Goal: Task Accomplishment & Management: Use online tool/utility

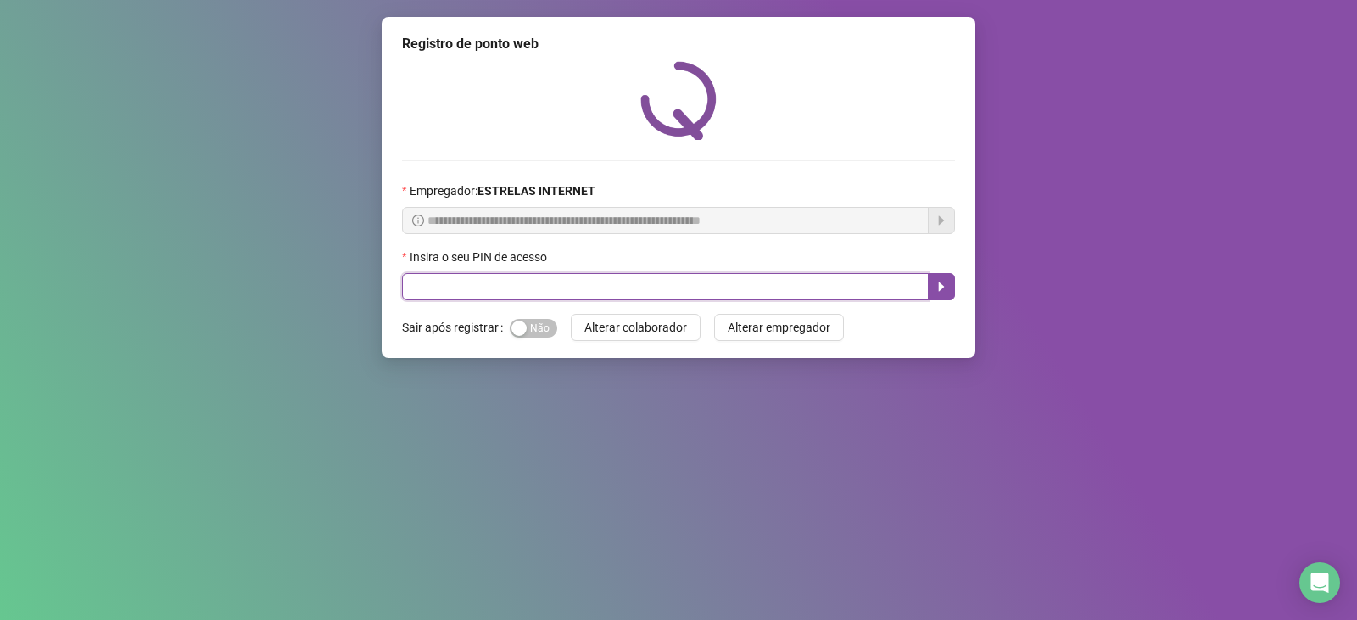
click at [632, 298] on input "text" at bounding box center [665, 286] width 527 height 27
type input "*****"
click at [946, 299] on button "button" at bounding box center [941, 286] width 27 height 27
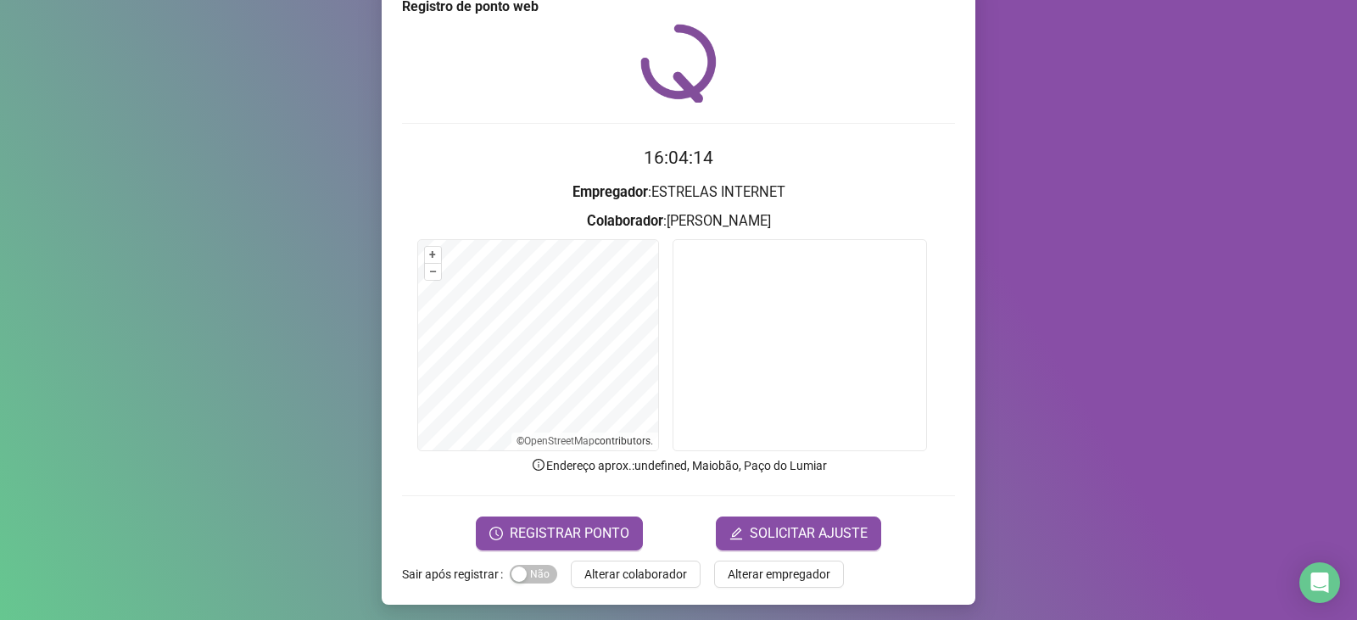
scroll to position [42, 0]
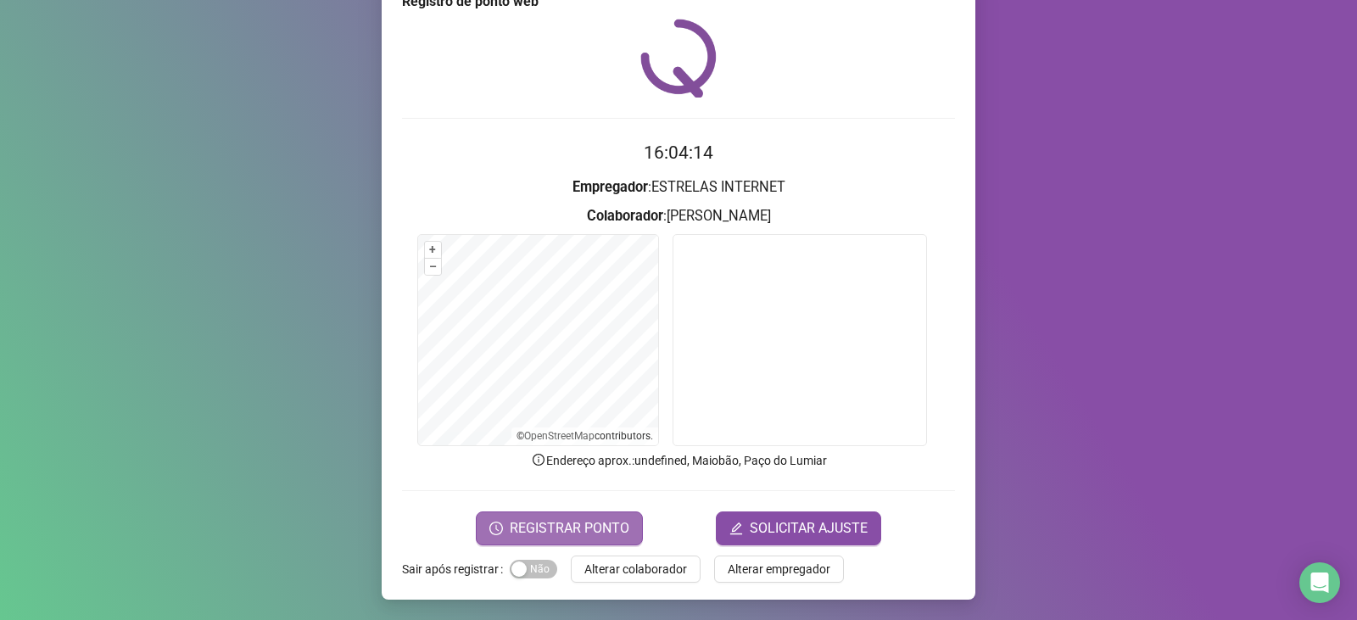
click at [510, 525] on span "REGISTRAR PONTO" at bounding box center [570, 528] width 120 height 20
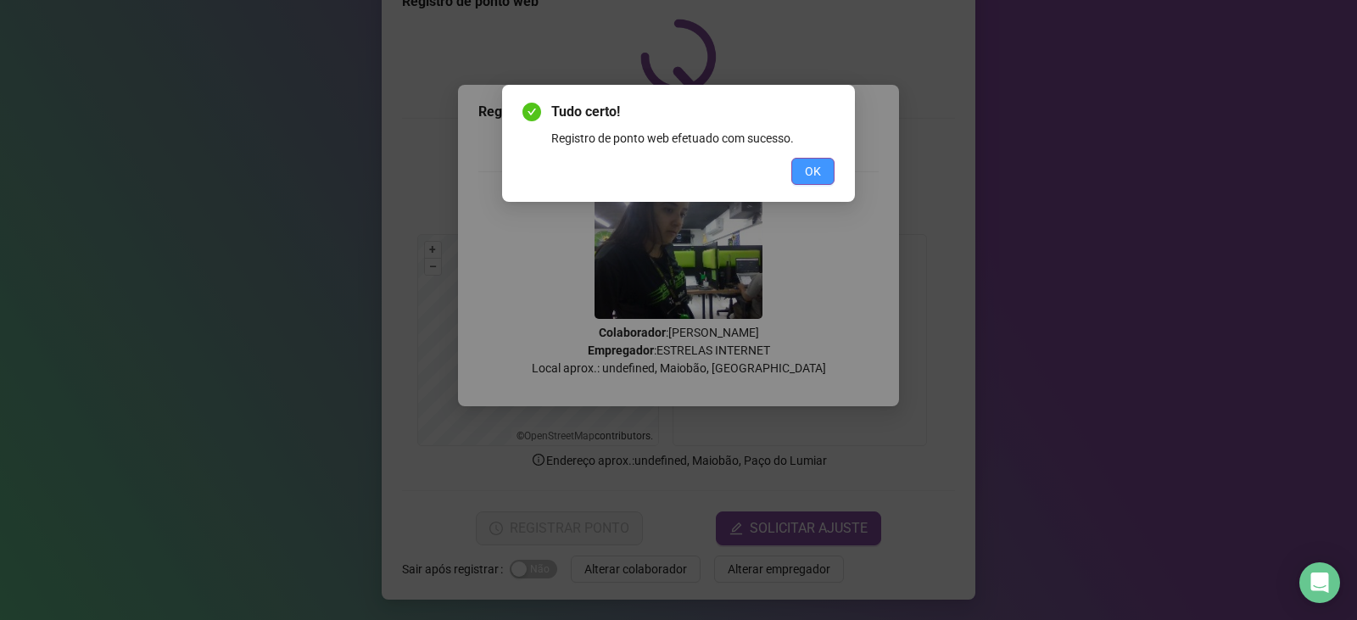
click at [802, 169] on button "OK" at bounding box center [812, 171] width 43 height 27
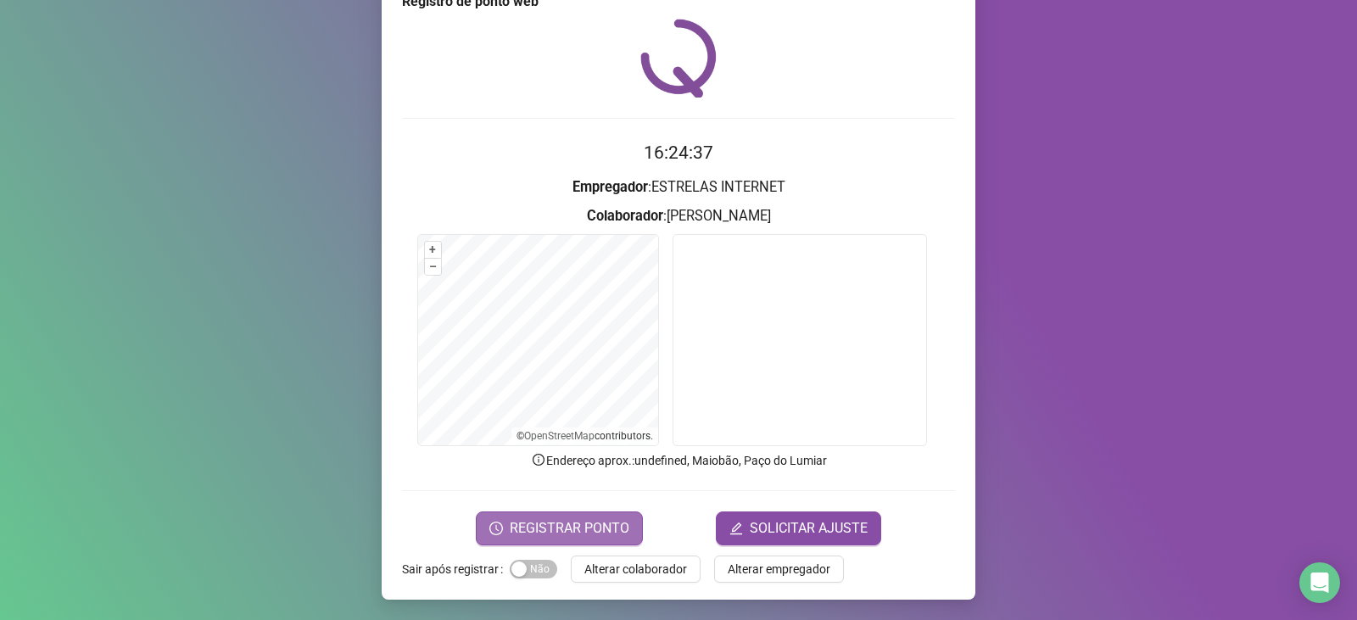
click at [565, 531] on span "REGISTRAR PONTO" at bounding box center [570, 528] width 120 height 20
